Goal: Use online tool/utility: Utilize a website feature to perform a specific function

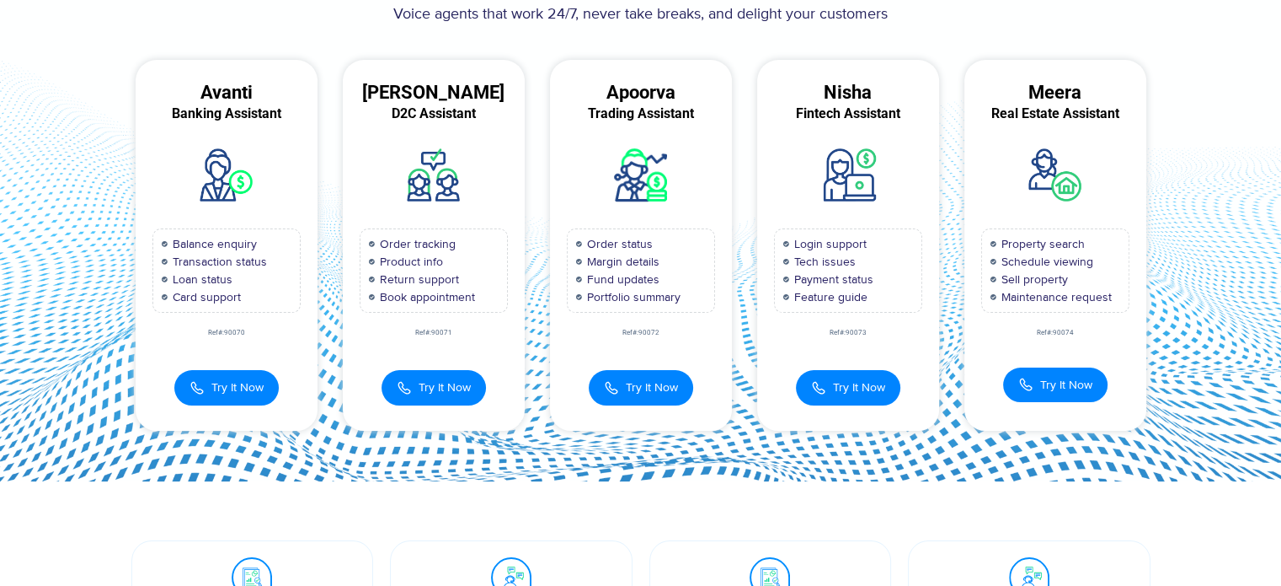
scroll to position [134, 0]
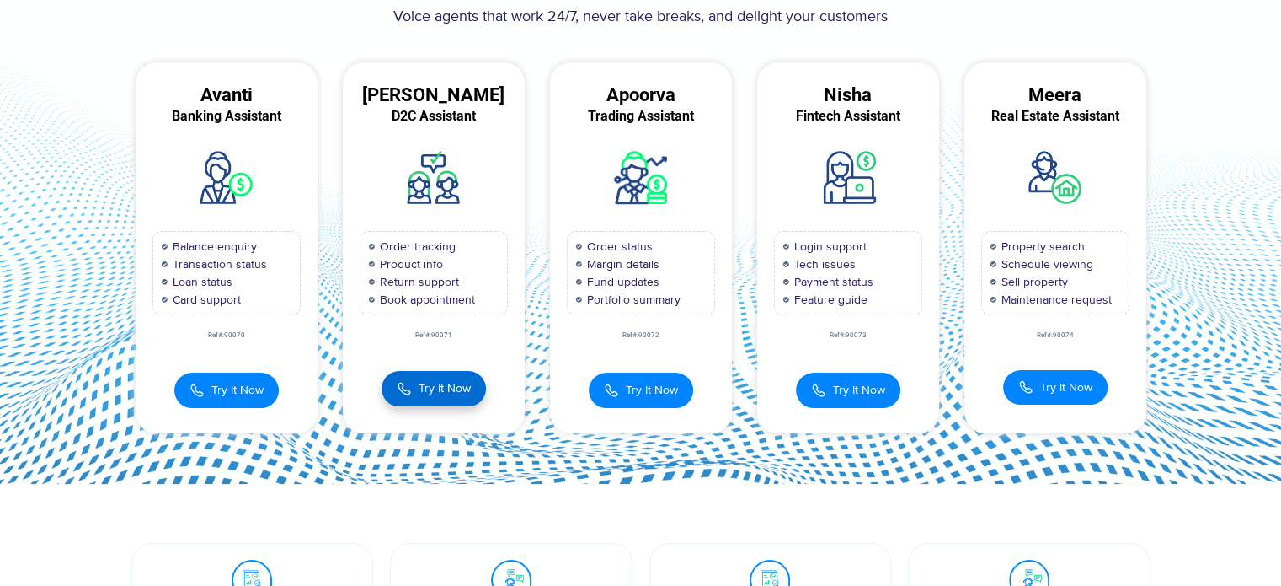
click at [435, 383] on span "Try It Now" at bounding box center [445, 388] width 52 height 18
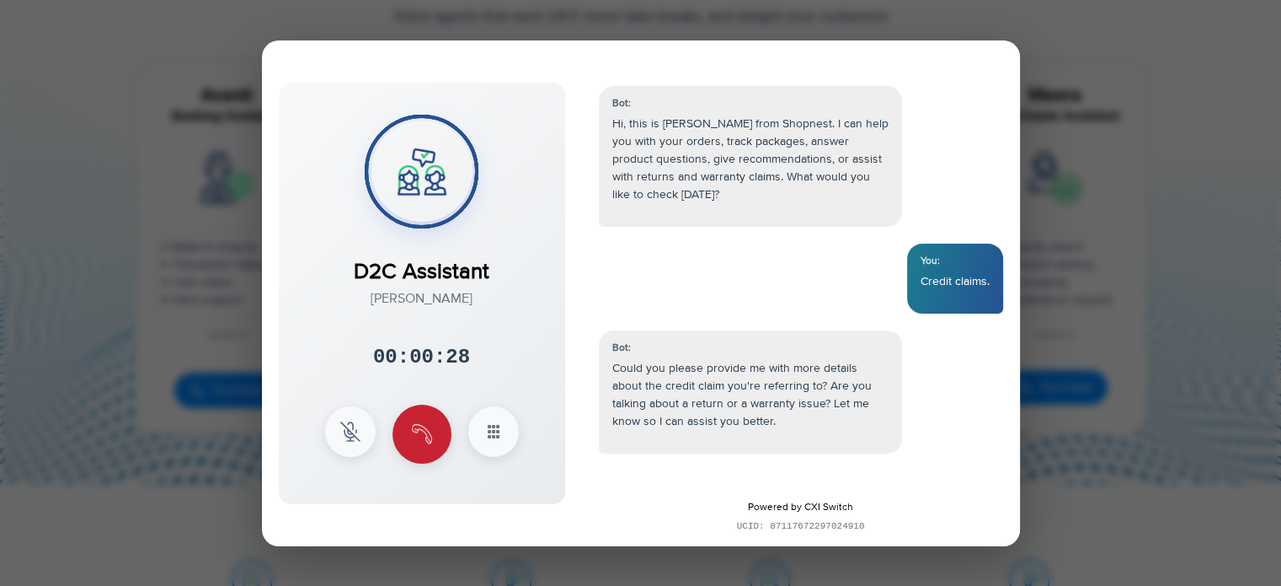
click at [427, 436] on img at bounding box center [422, 434] width 20 height 20
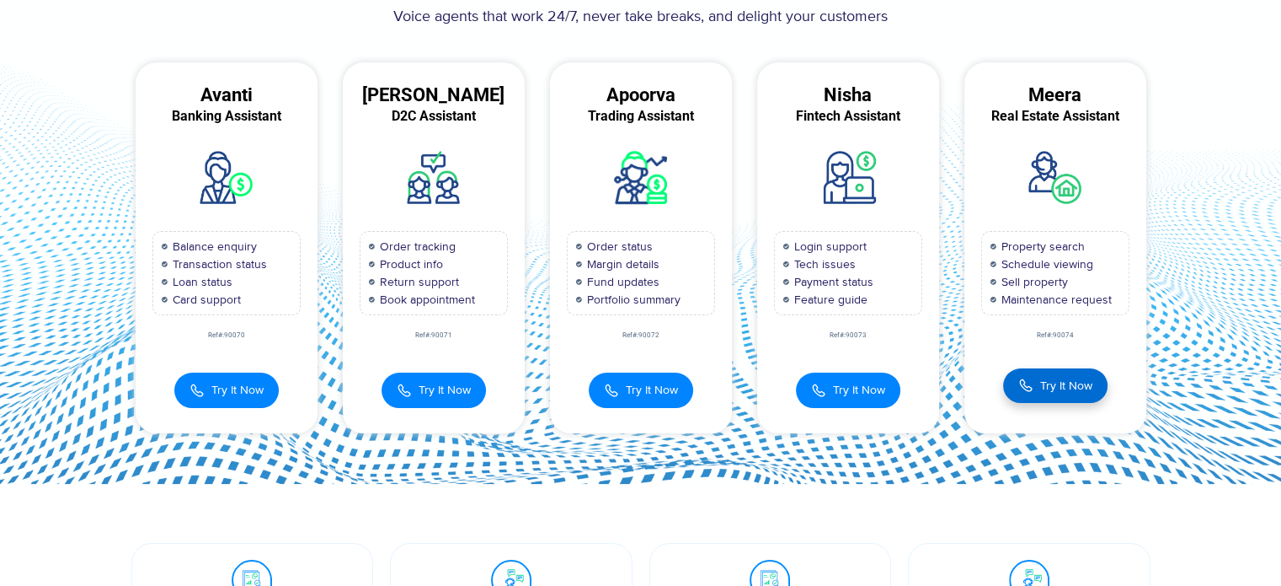
click at [1069, 390] on span "Try It Now" at bounding box center [1067, 386] width 52 height 18
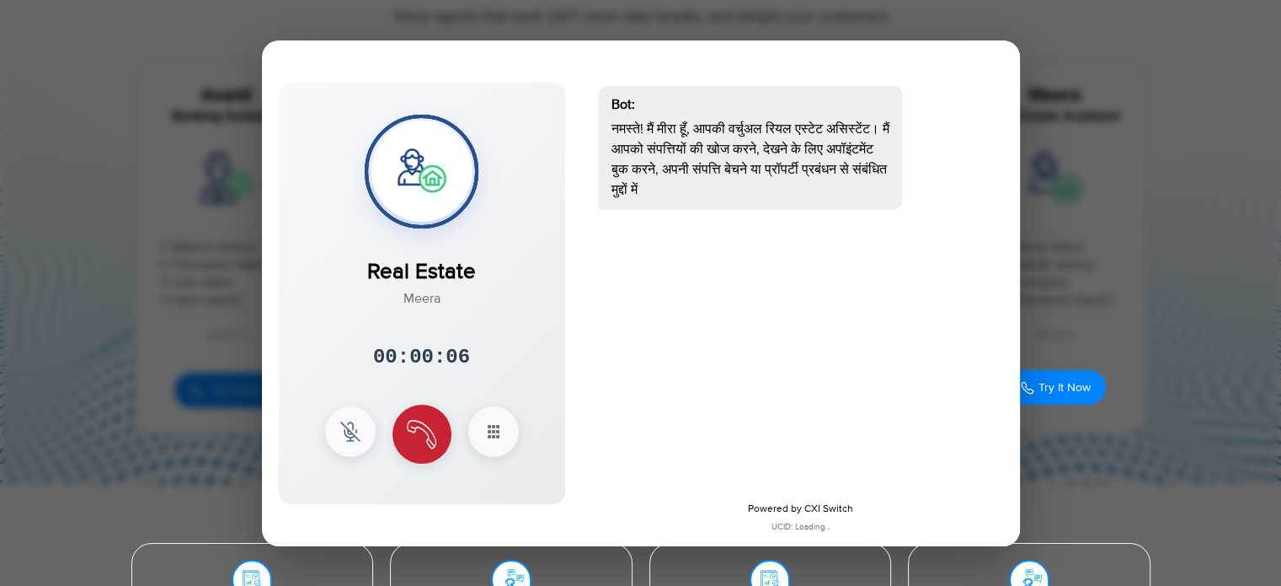
click at [437, 437] on button at bounding box center [422, 433] width 59 height 59
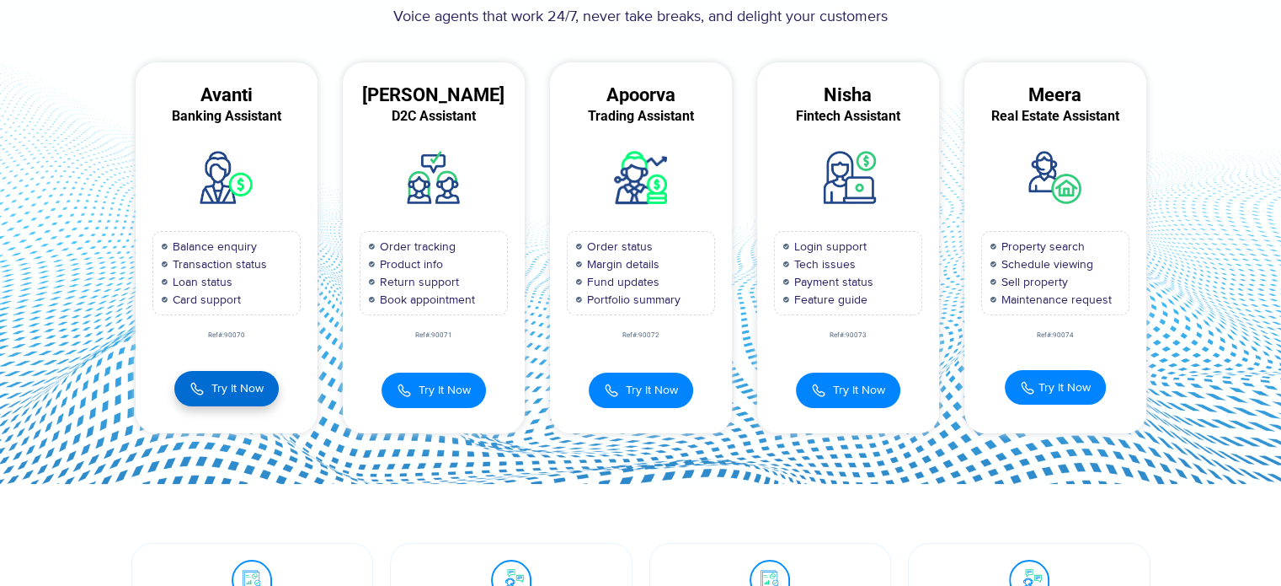
click at [219, 381] on span "Try It Now" at bounding box center [237, 388] width 52 height 18
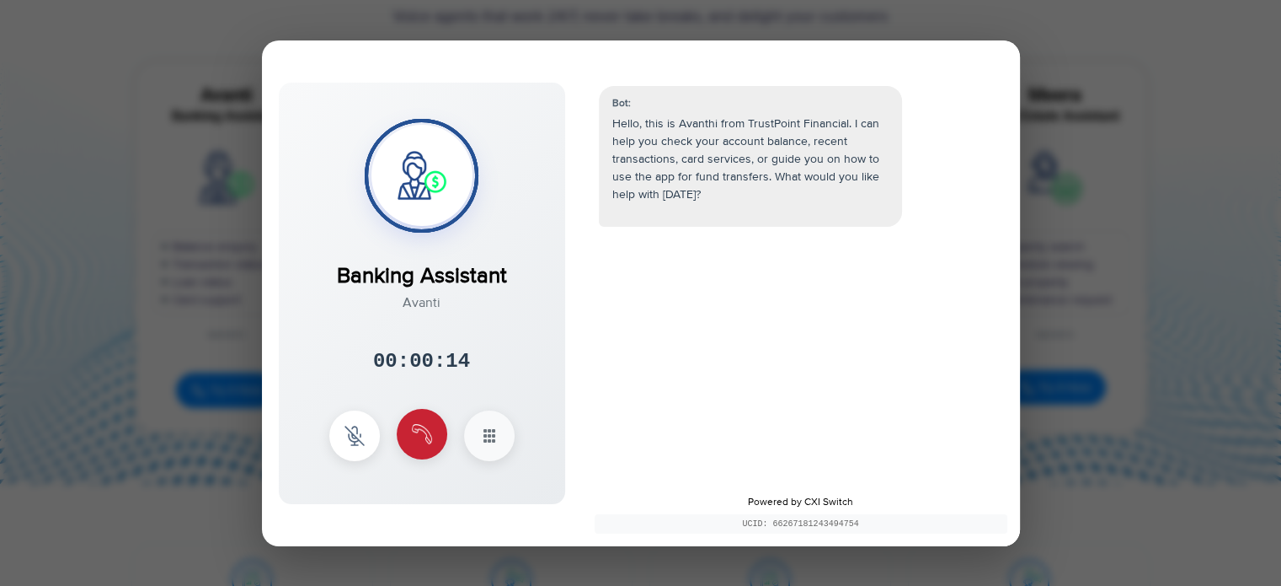
click at [434, 441] on button at bounding box center [422, 434] width 51 height 51
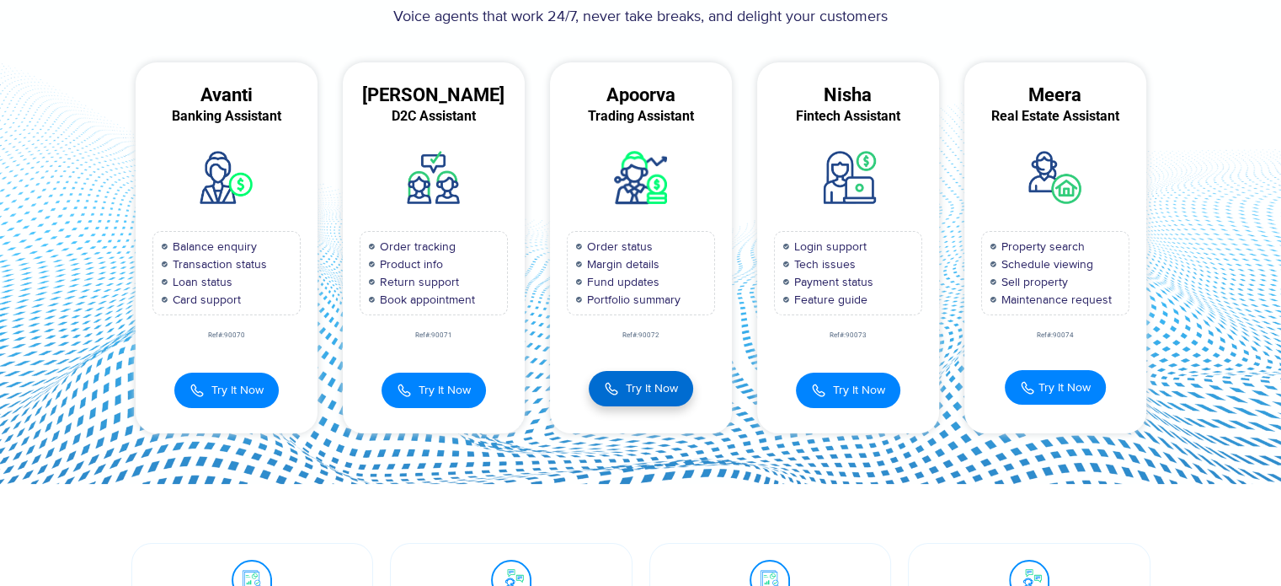
click at [660, 396] on button "Try It Now" at bounding box center [641, 388] width 104 height 35
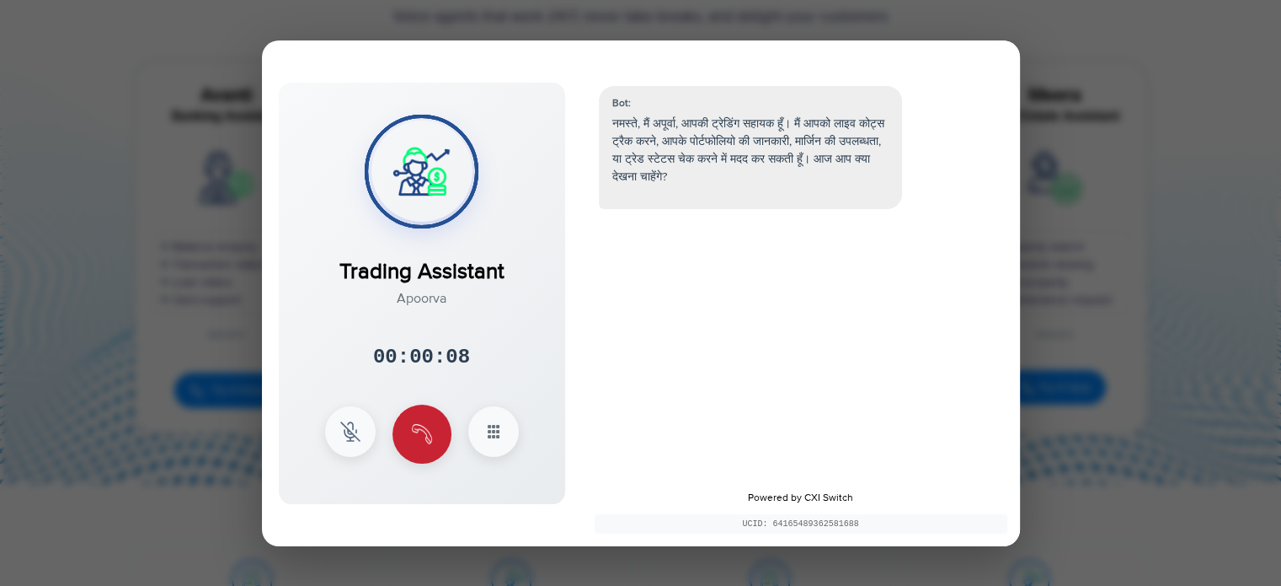
click at [438, 437] on button at bounding box center [422, 433] width 59 height 59
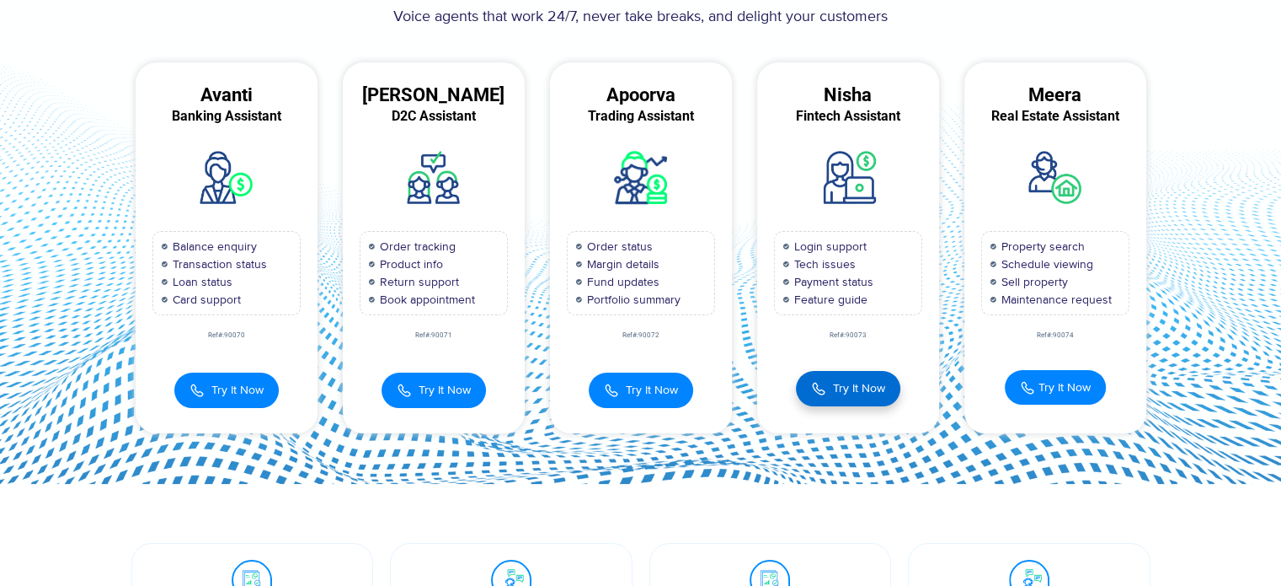
click at [843, 399] on button "Try It Now" at bounding box center [848, 388] width 104 height 35
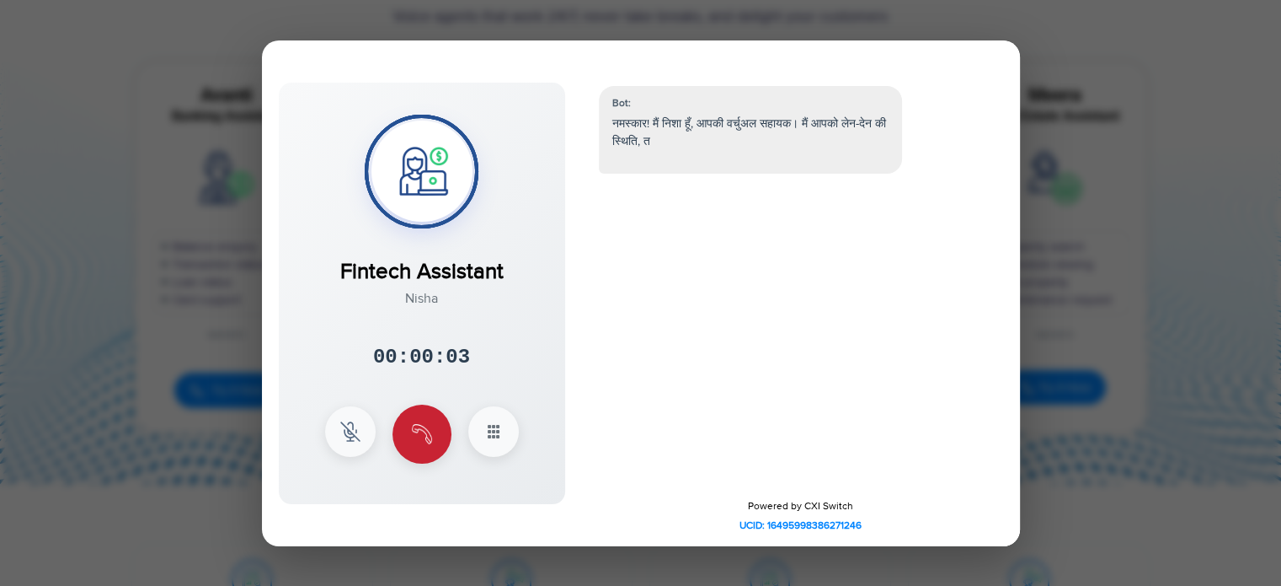
click at [429, 434] on img at bounding box center [422, 434] width 20 height 20
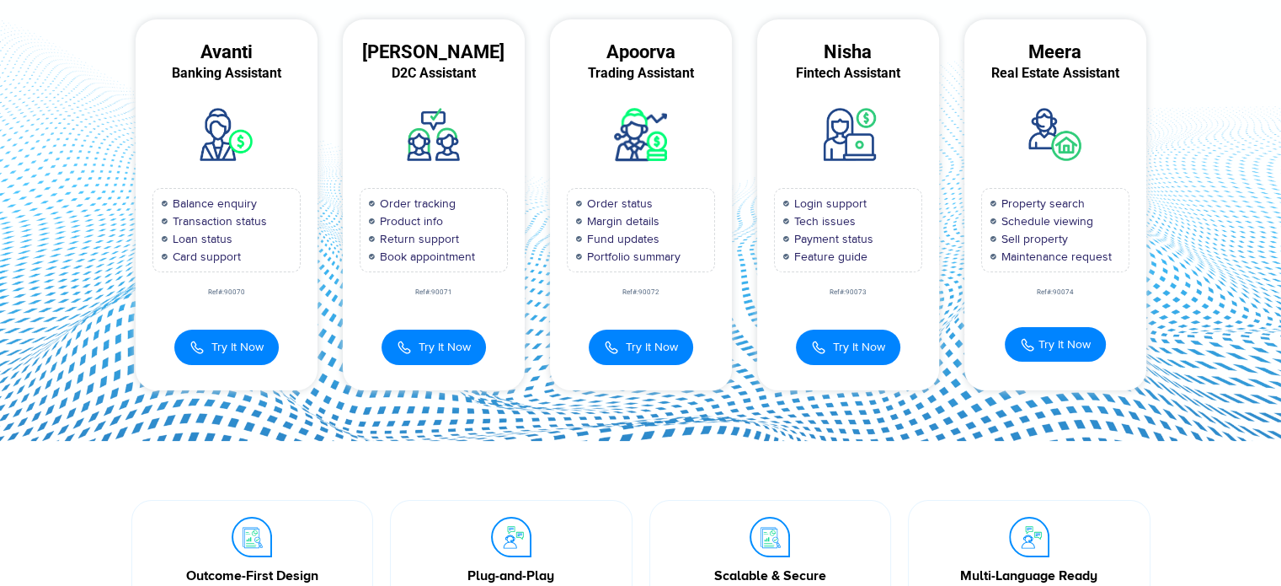
scroll to position [0, 0]
